Goal: Task Accomplishment & Management: Manage account settings

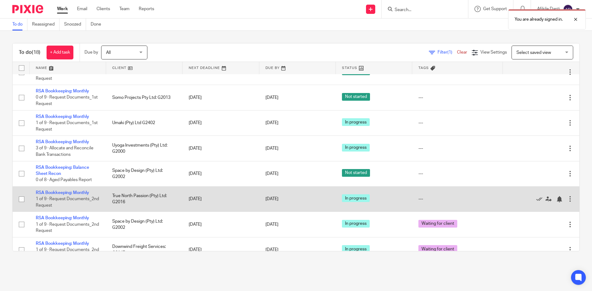
scroll to position [185, 0]
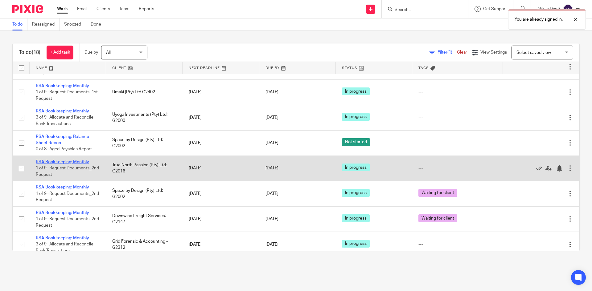
click at [56, 164] on link "RSA Bookkeeping: Monthly" at bounding box center [62, 162] width 53 height 4
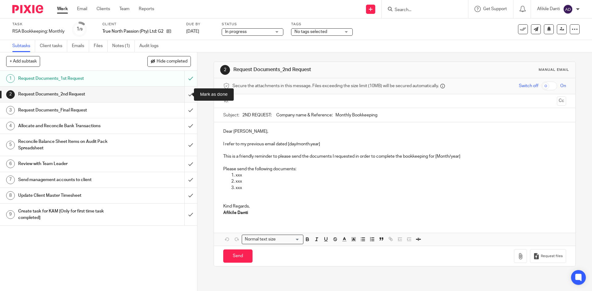
click at [188, 95] on input "submit" at bounding box center [98, 94] width 197 height 15
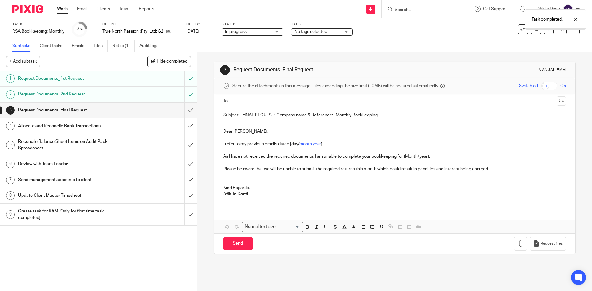
click at [184, 111] on input "submit" at bounding box center [98, 110] width 197 height 15
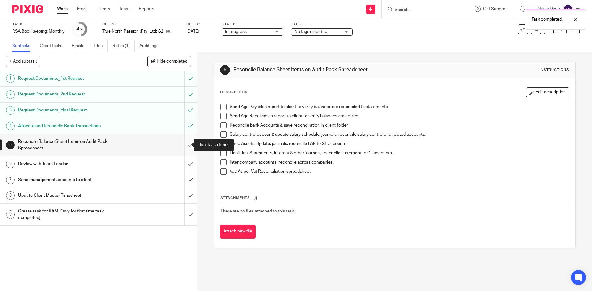
click at [184, 150] on input "submit" at bounding box center [98, 145] width 197 height 22
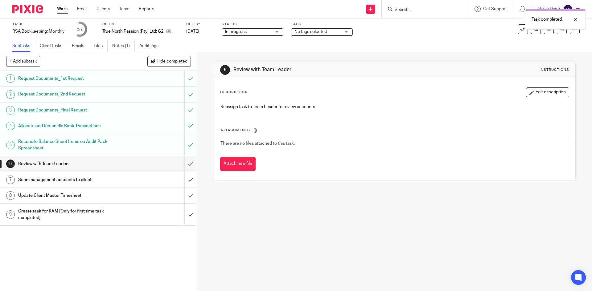
click at [62, 8] on link "Work" at bounding box center [62, 9] width 11 height 6
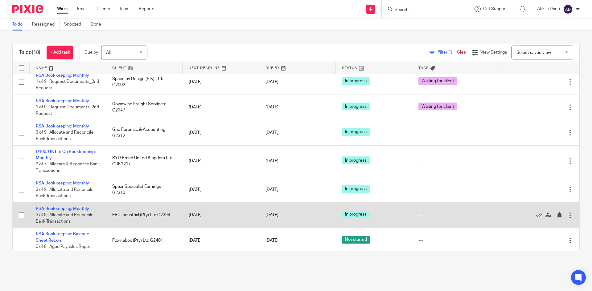
scroll to position [299, 0]
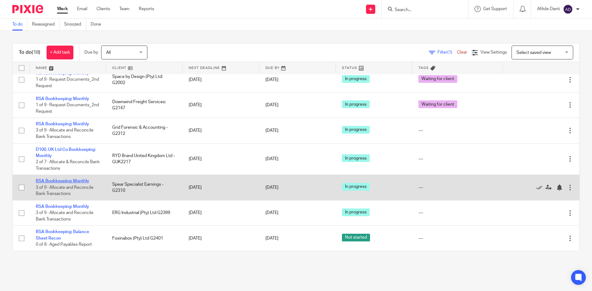
click at [75, 182] on link "RSA Bookkeeping: Monthly" at bounding box center [62, 181] width 53 height 4
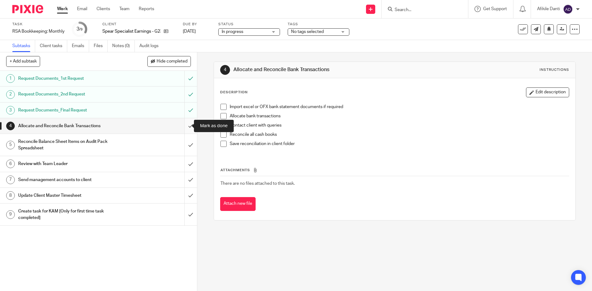
click at [189, 127] on input "submit" at bounding box center [98, 125] width 197 height 15
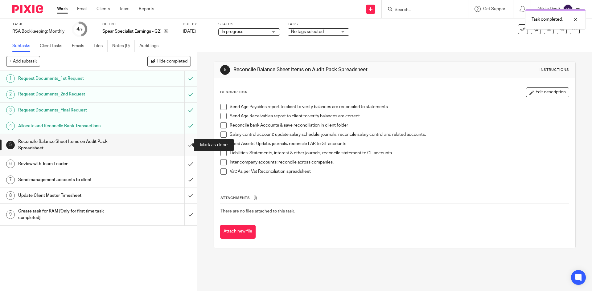
click at [185, 149] on input "submit" at bounding box center [98, 145] width 197 height 22
drag, startPoint x: 149, startPoint y: 100, endPoint x: 160, endPoint y: 100, distance: 10.8
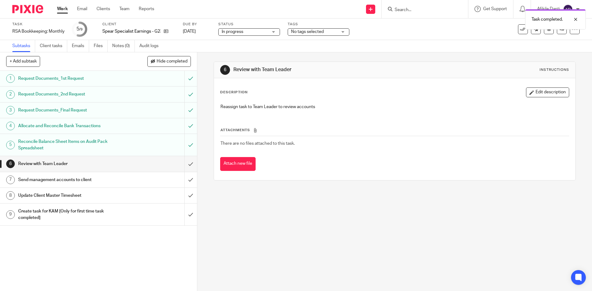
click at [57, 9] on link "Work" at bounding box center [62, 9] width 11 height 6
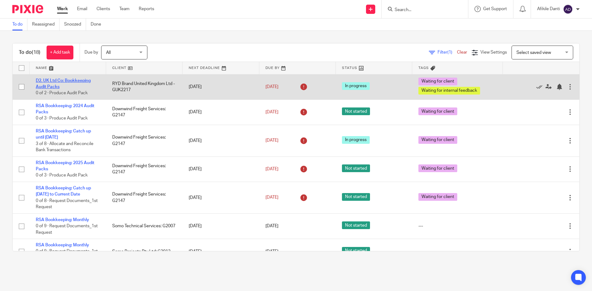
click at [78, 80] on link "D2. UK Ltd Co: Bookkeeping Audit Packs" at bounding box center [63, 84] width 55 height 10
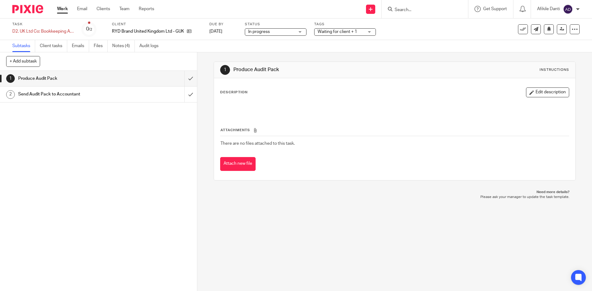
click at [65, 9] on link "Work" at bounding box center [62, 9] width 11 height 6
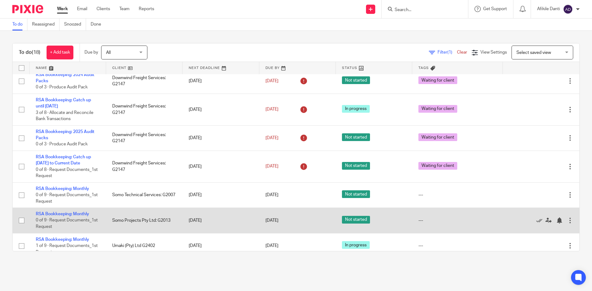
scroll to position [62, 0]
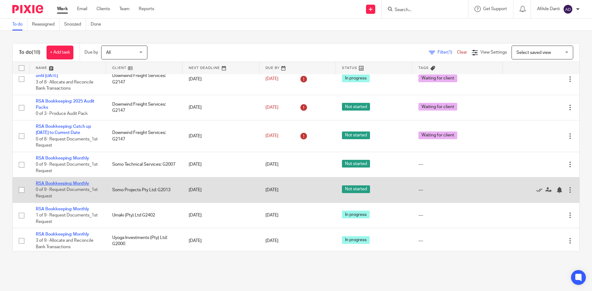
click at [71, 183] on link "RSA Bookkeeping: Monthly" at bounding box center [62, 184] width 53 height 4
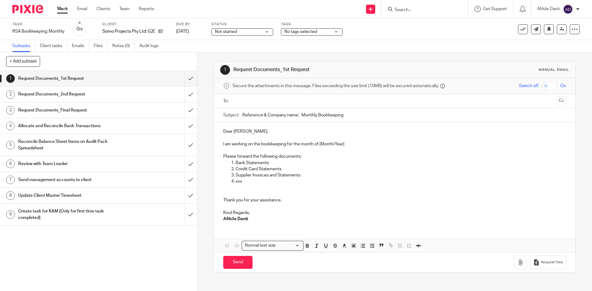
click at [251, 33] on span "Not started" at bounding box center [238, 32] width 46 height 6
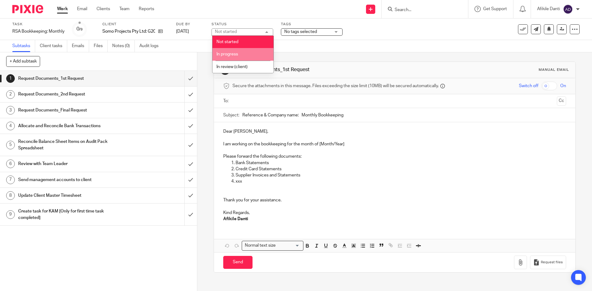
click at [246, 53] on li "In progress" at bounding box center [242, 54] width 61 height 13
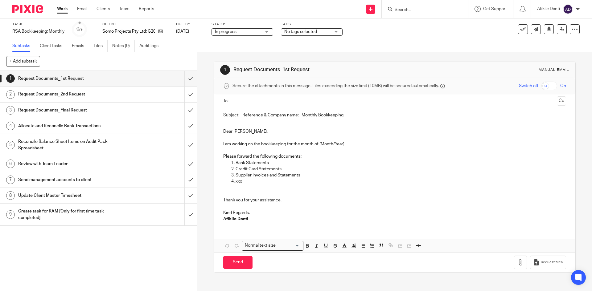
click at [309, 32] on span "No tags selected" at bounding box center [300, 32] width 33 height 4
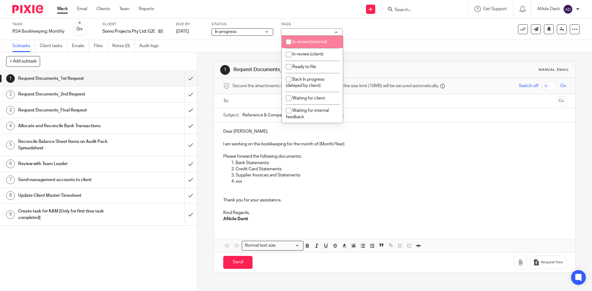
click at [385, 32] on div "Task RSA Bookkeeping: Monthly Save RSA Bookkeeping: Monthly 0 /9 Client Somo Pr…" at bounding box center [248, 29] width 472 height 15
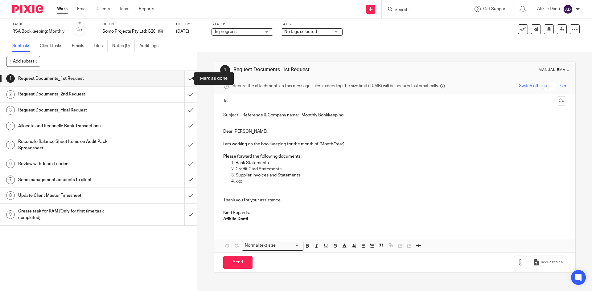
click at [182, 84] on input "submit" at bounding box center [98, 78] width 197 height 15
click at [185, 92] on input "submit" at bounding box center [98, 94] width 197 height 15
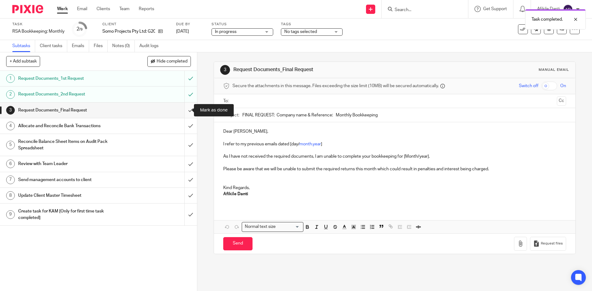
click at [185, 111] on input "submit" at bounding box center [98, 110] width 197 height 15
